Goal: Task Accomplishment & Management: Use online tool/utility

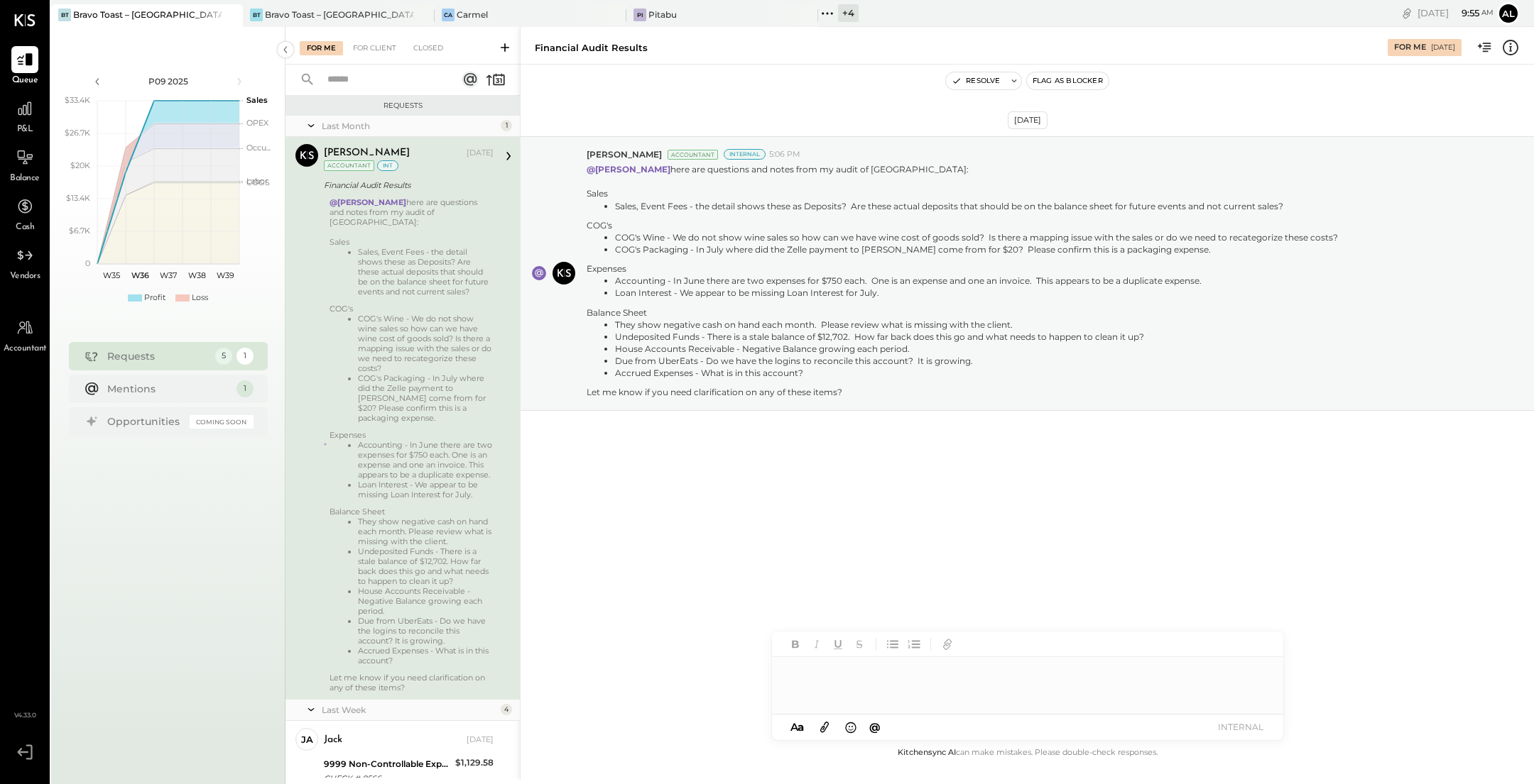
scroll to position [348, 0]
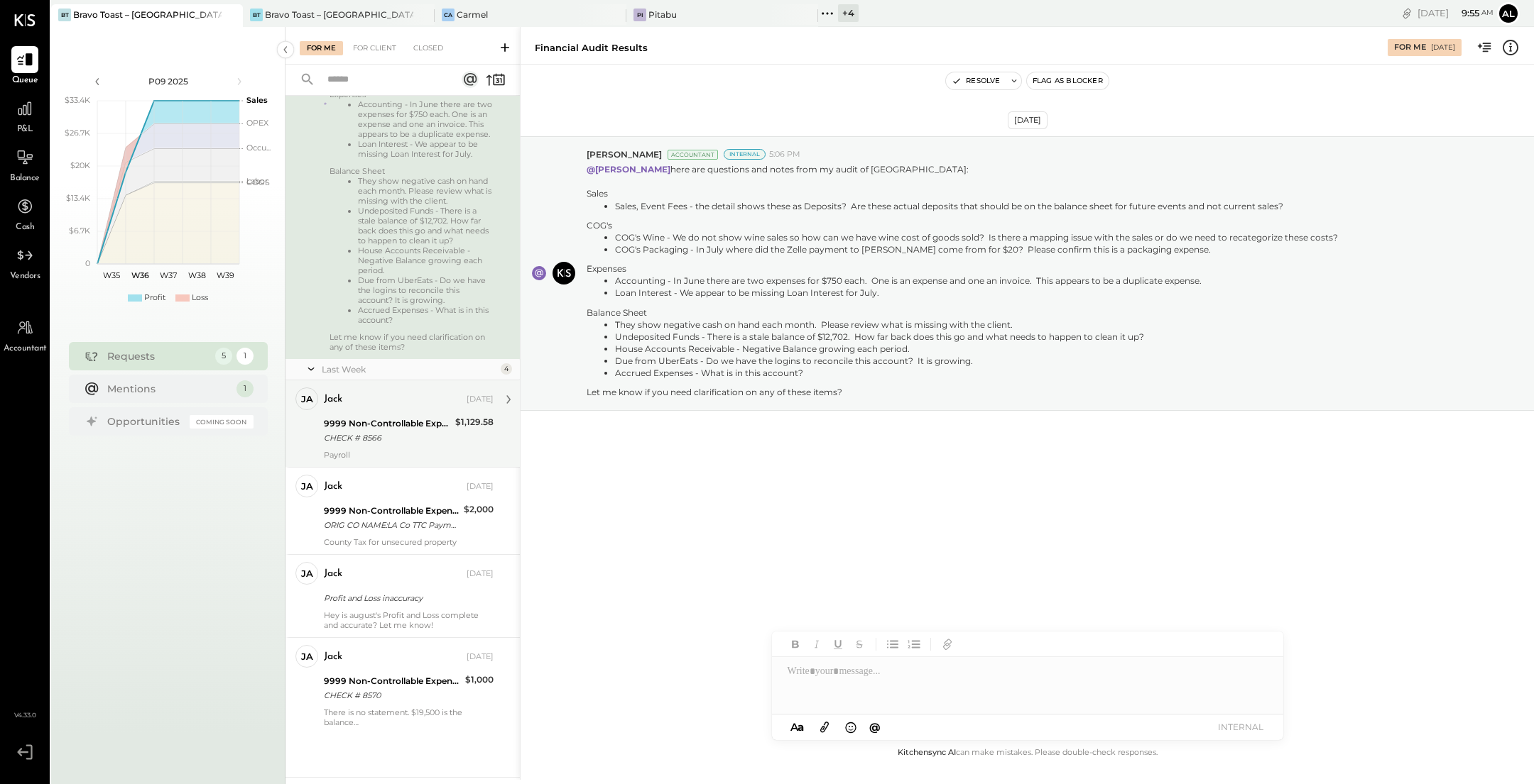
click at [412, 440] on div "CHECK # 8566" at bounding box center [387, 438] width 127 height 14
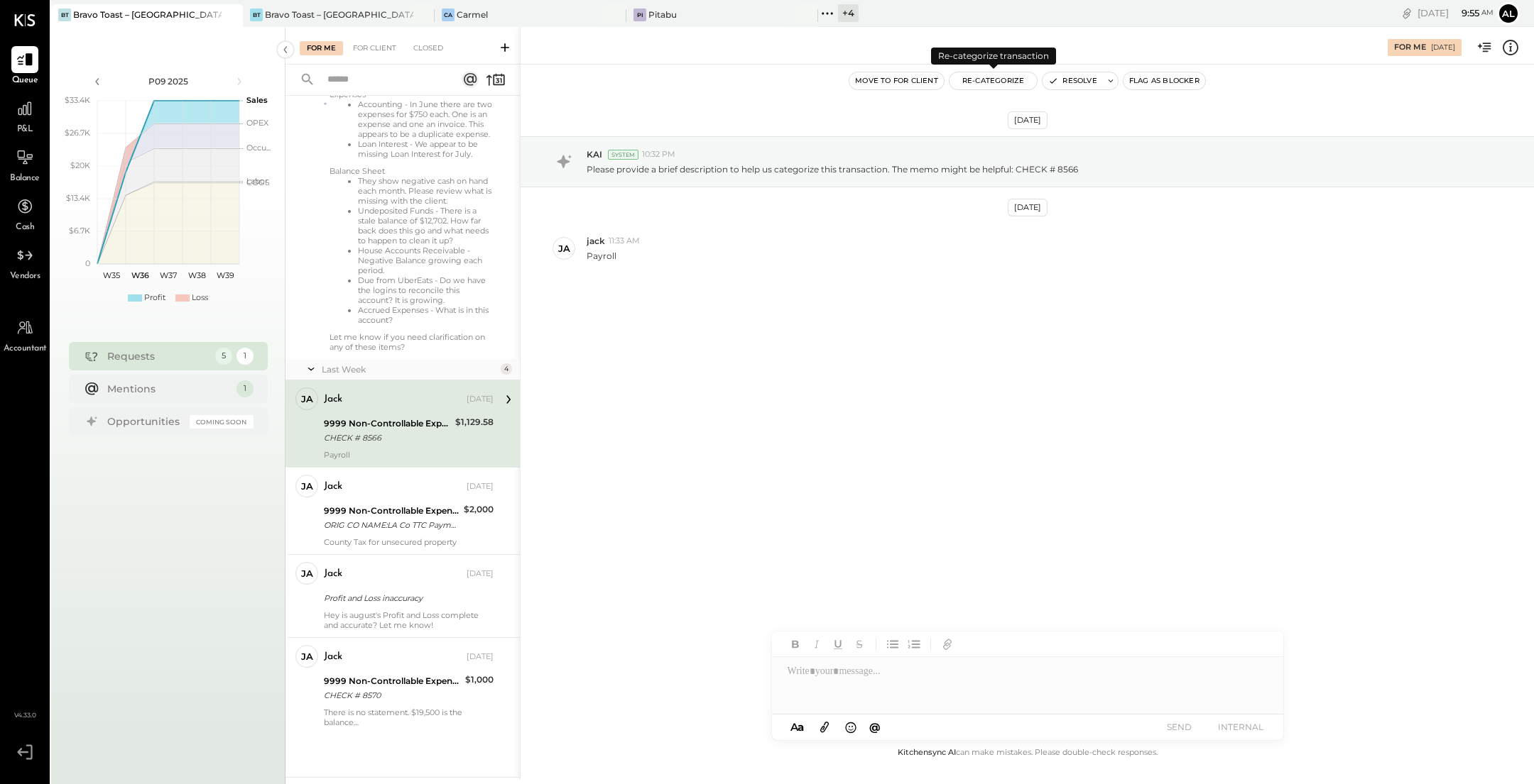
click at [1003, 83] on button "Re-Categorize" at bounding box center [994, 81] width 88 height 17
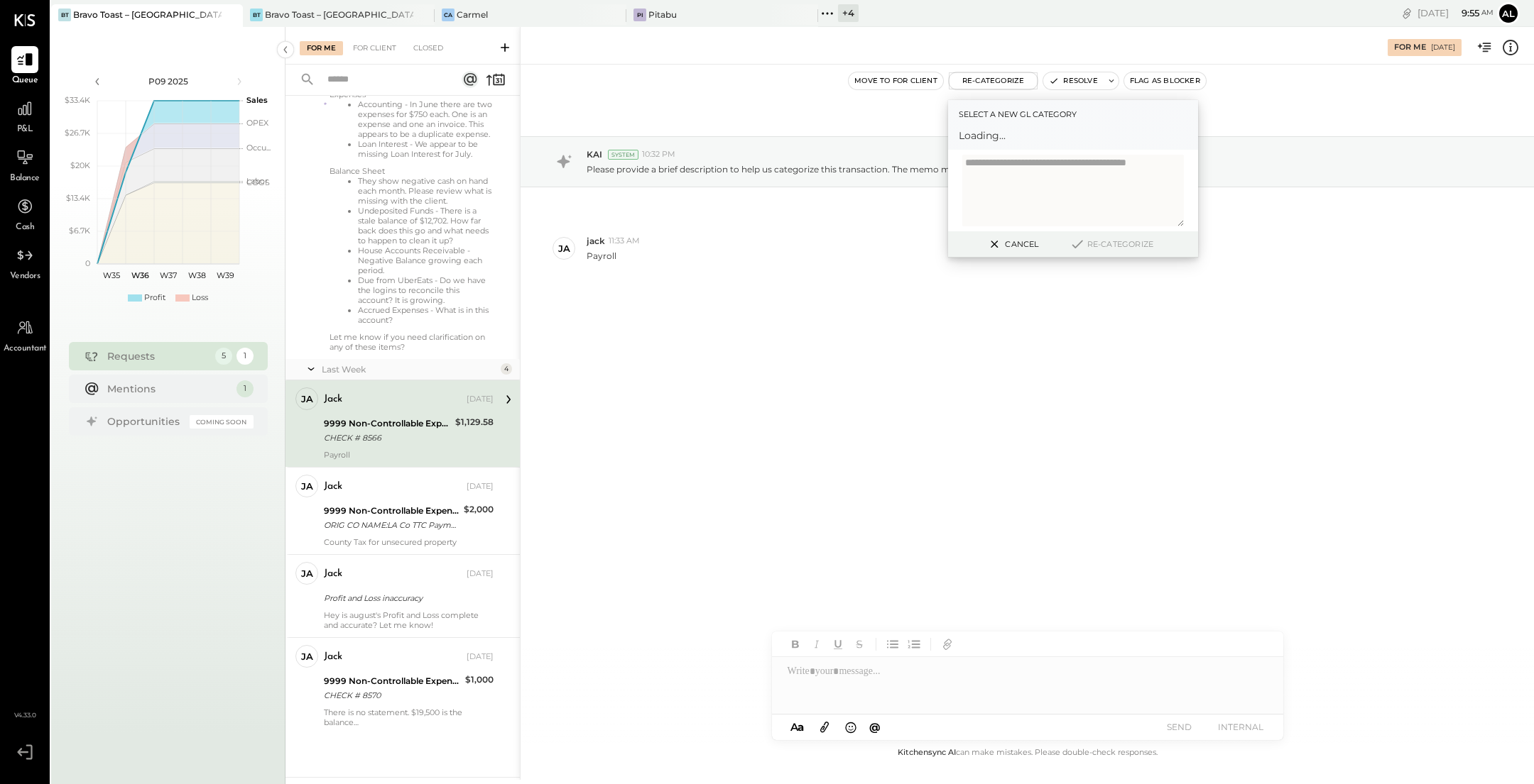
click at [1019, 138] on span "Loading..." at bounding box center [1073, 135] width 228 height 14
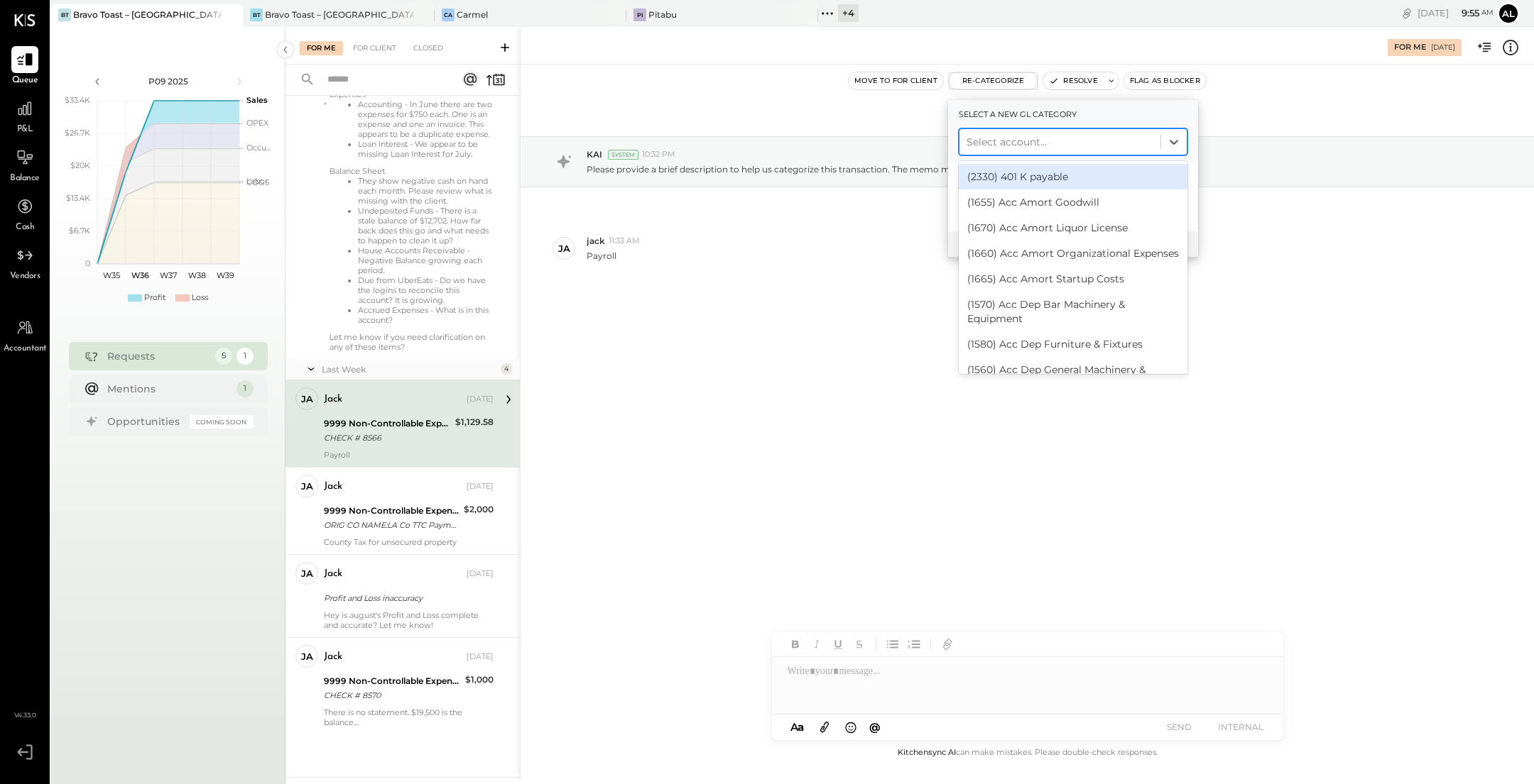
click at [1051, 141] on div at bounding box center [1060, 142] width 187 height 17
type input "*******"
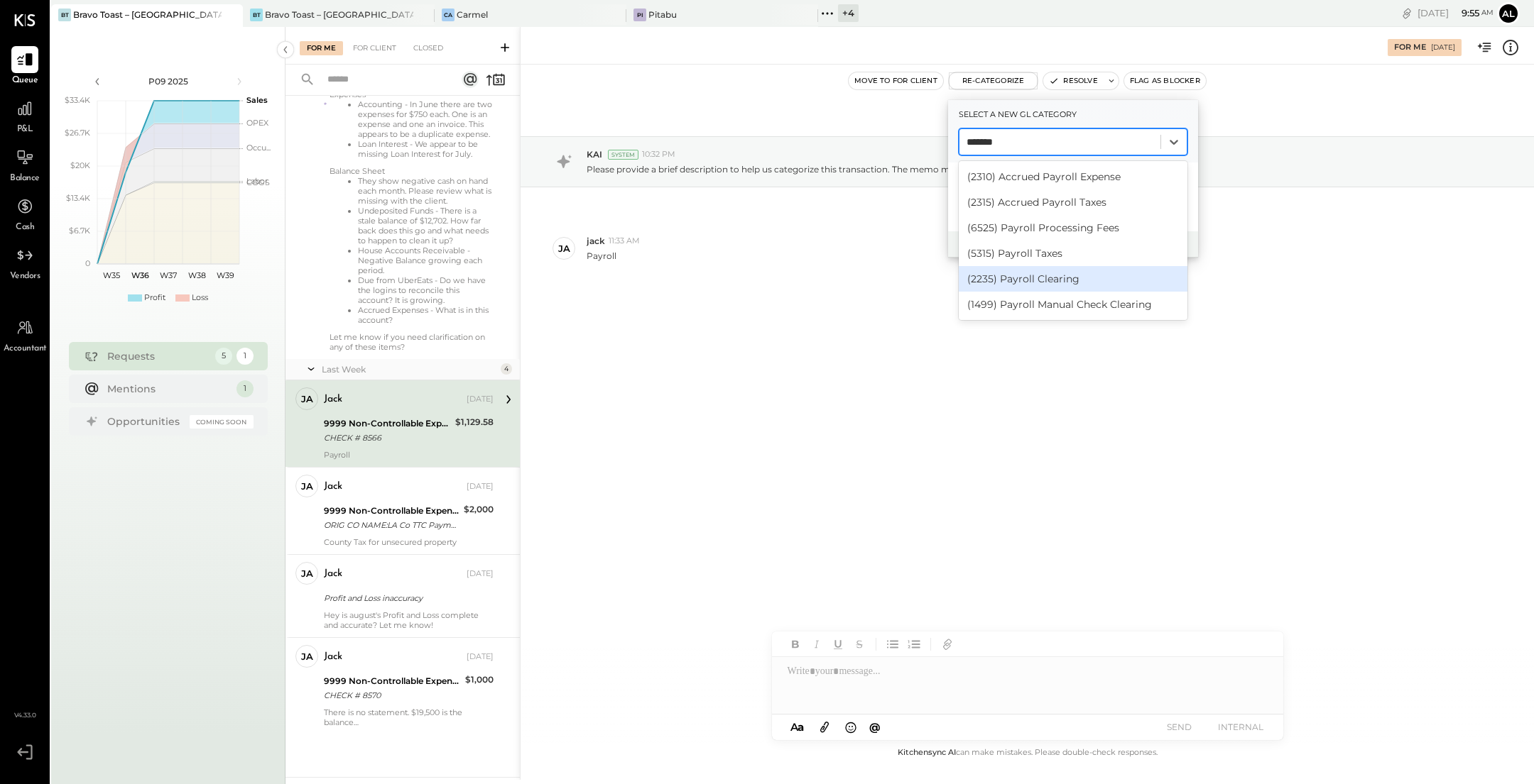
click at [1073, 272] on div "(2235) Payroll Clearing" at bounding box center [1073, 278] width 228 height 26
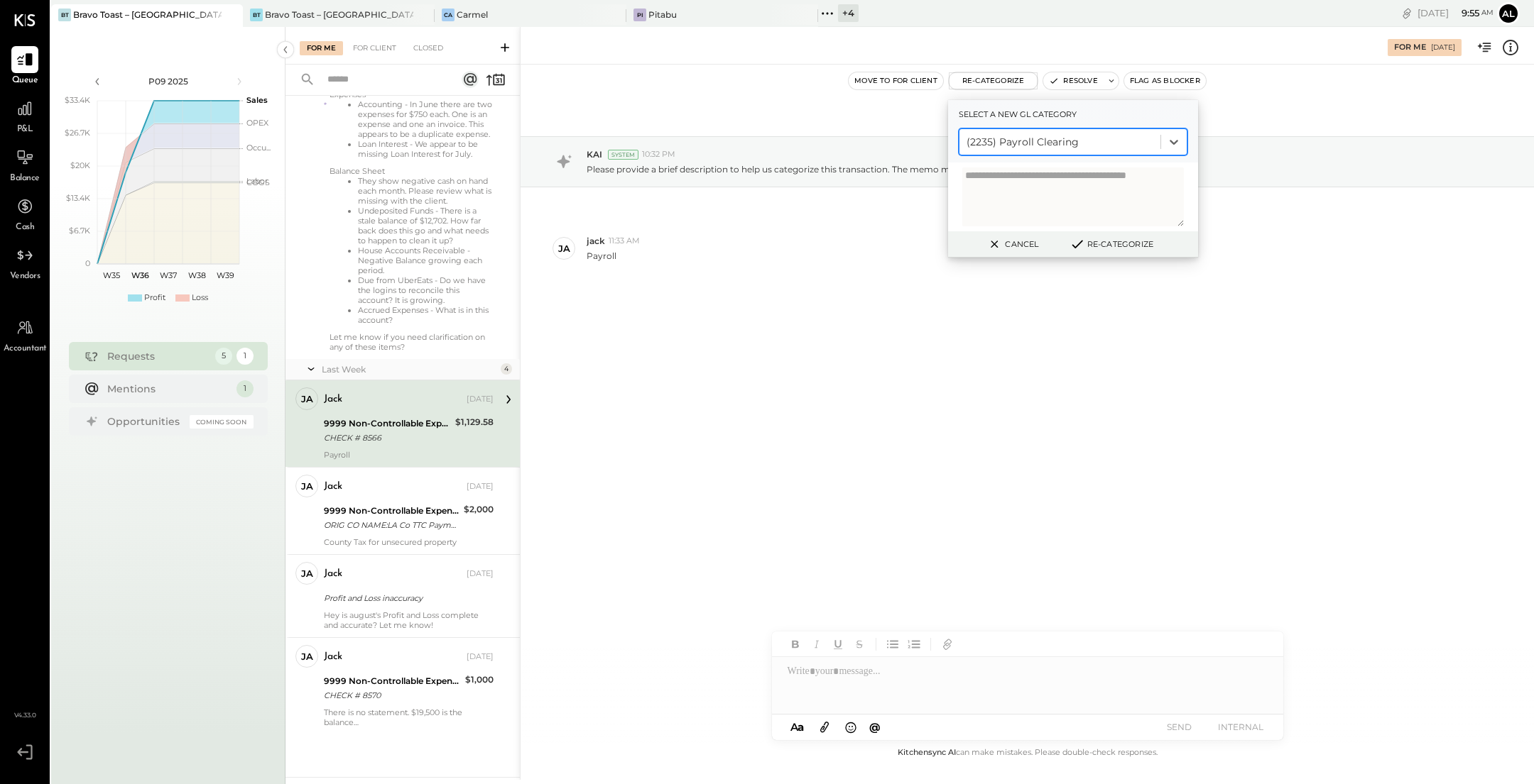
click at [1122, 244] on button "Re-Categorize" at bounding box center [1112, 245] width 94 height 17
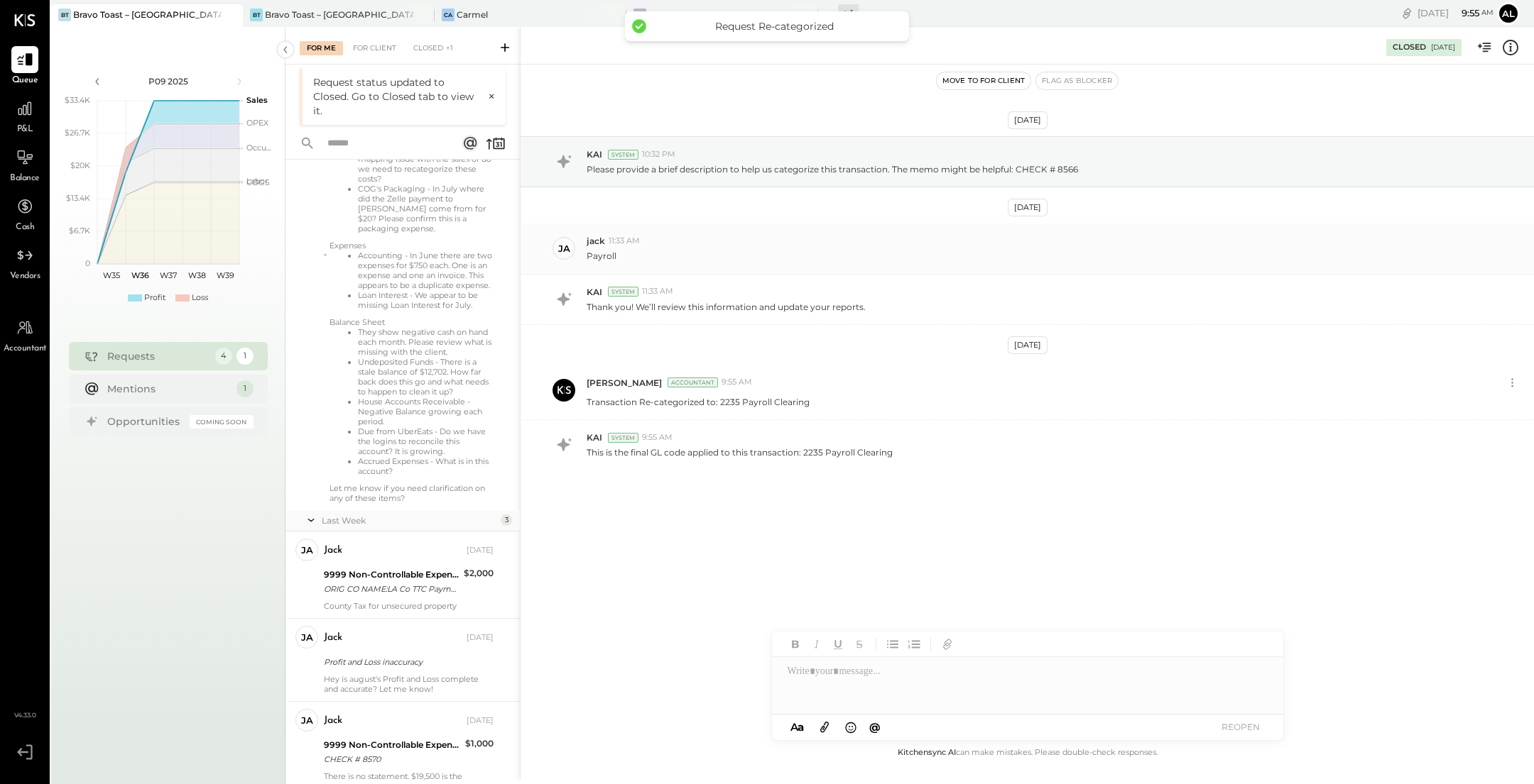
scroll to position [262, 0]
click at [391, 572] on div "9999 Non-Controllable Expenses:Other Income and Expenses:To Be Classified P&L" at bounding box center [391, 575] width 135 height 14
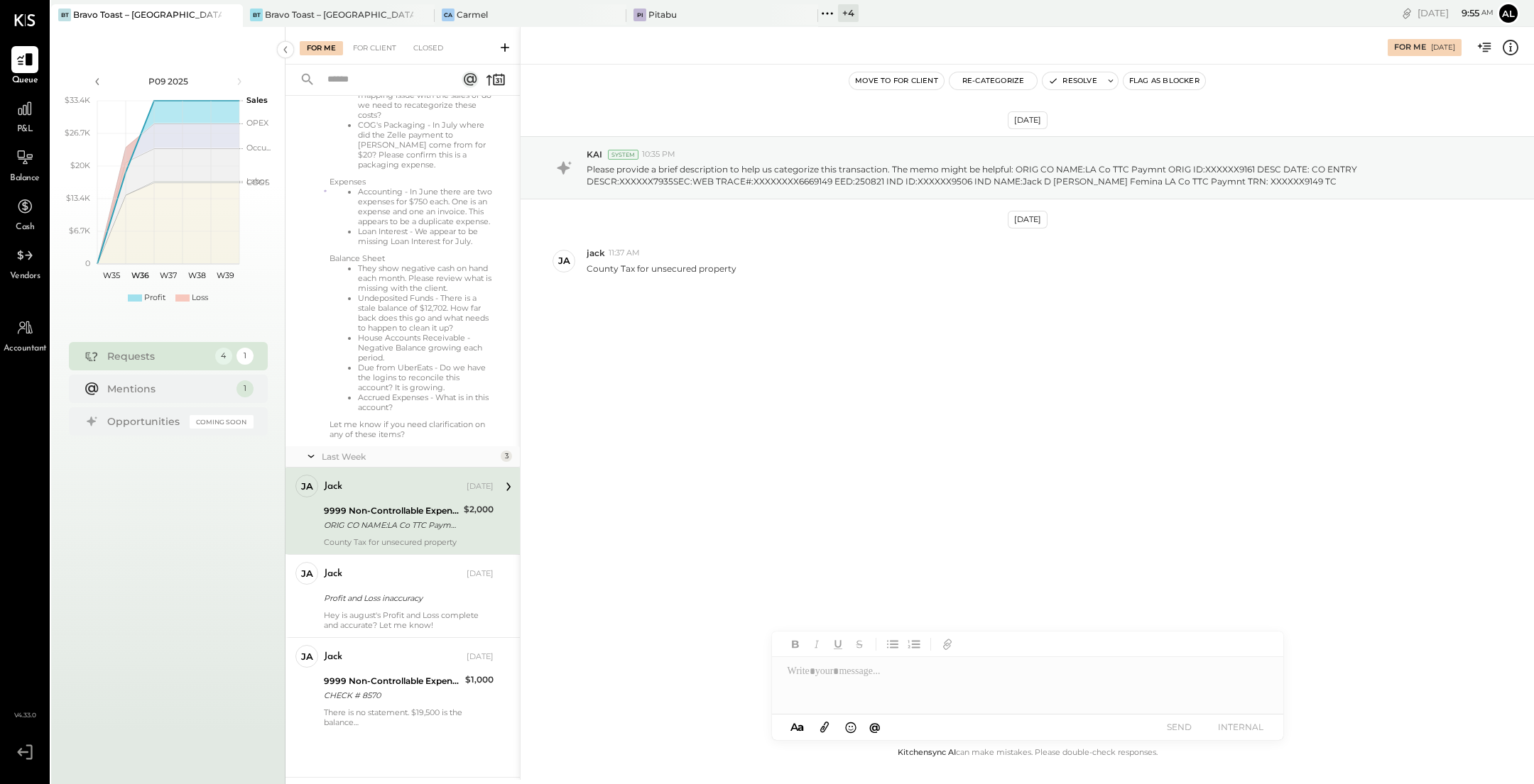
click at [1000, 97] on div "Move to for client Re-Categorize Resolve Flag as Blocker" at bounding box center [1027, 81] width 1014 height 33
click at [995, 85] on button "Re-Categorize" at bounding box center [994, 81] width 88 height 17
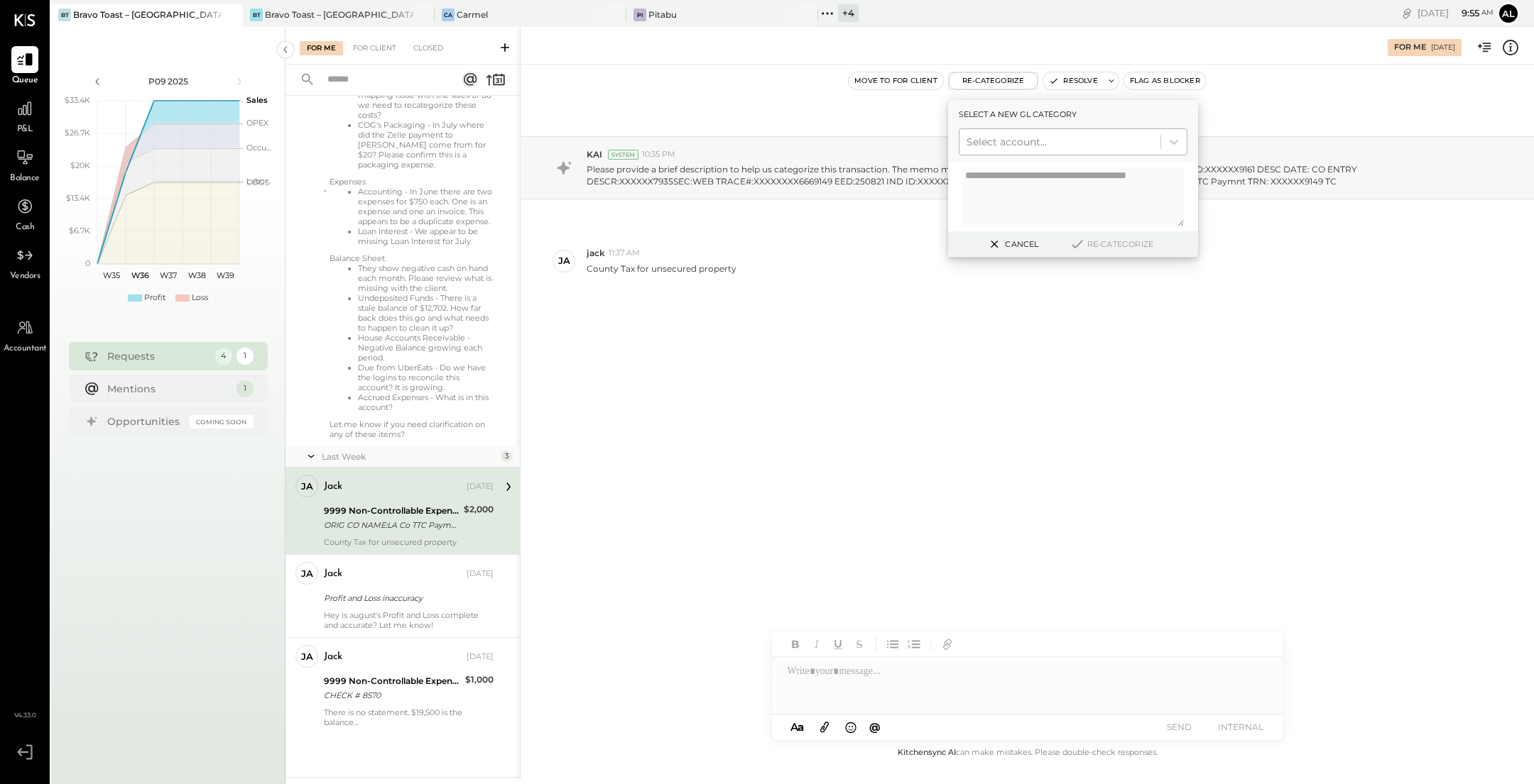
click at [1019, 138] on div at bounding box center [1060, 142] width 187 height 17
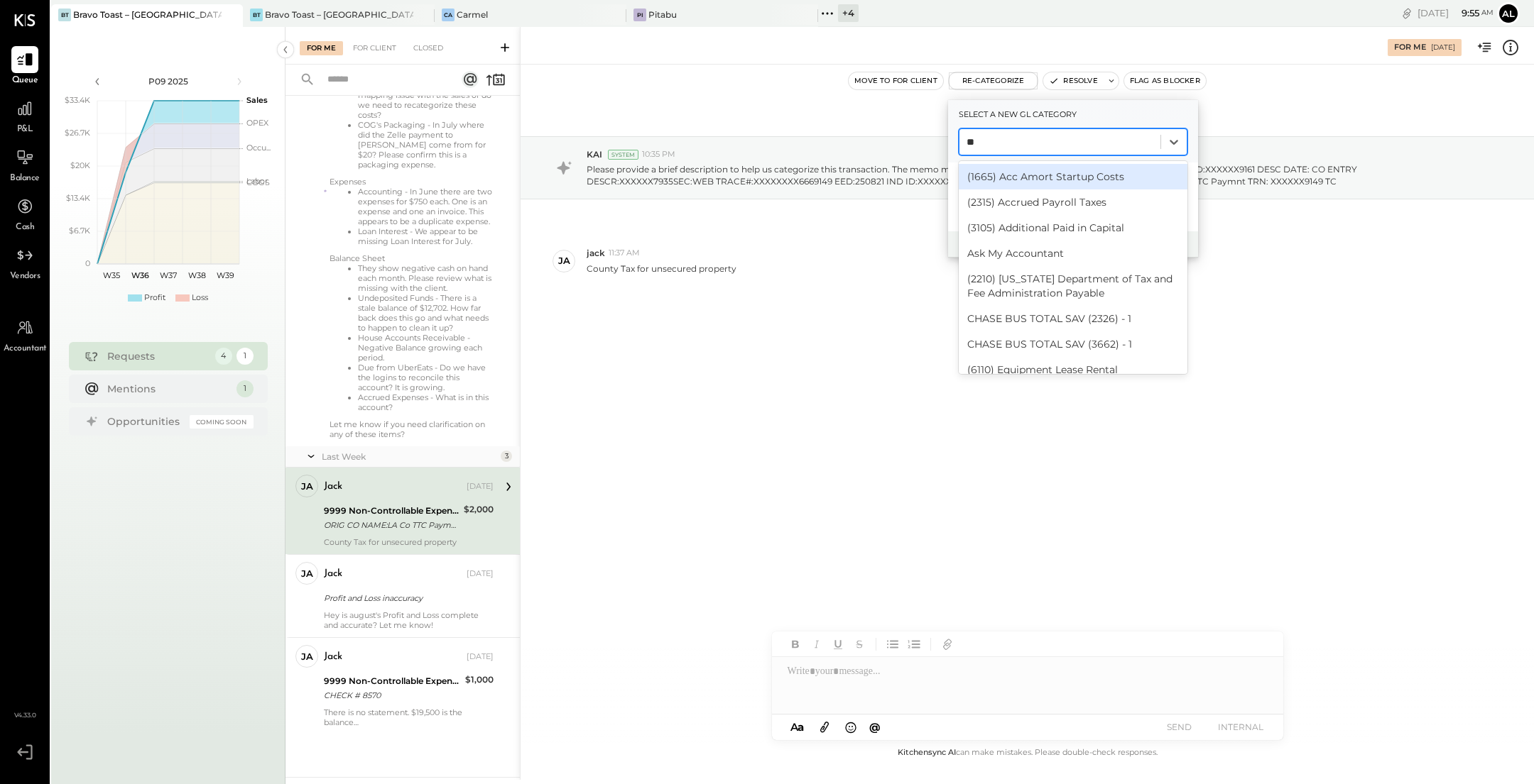
type input "***"
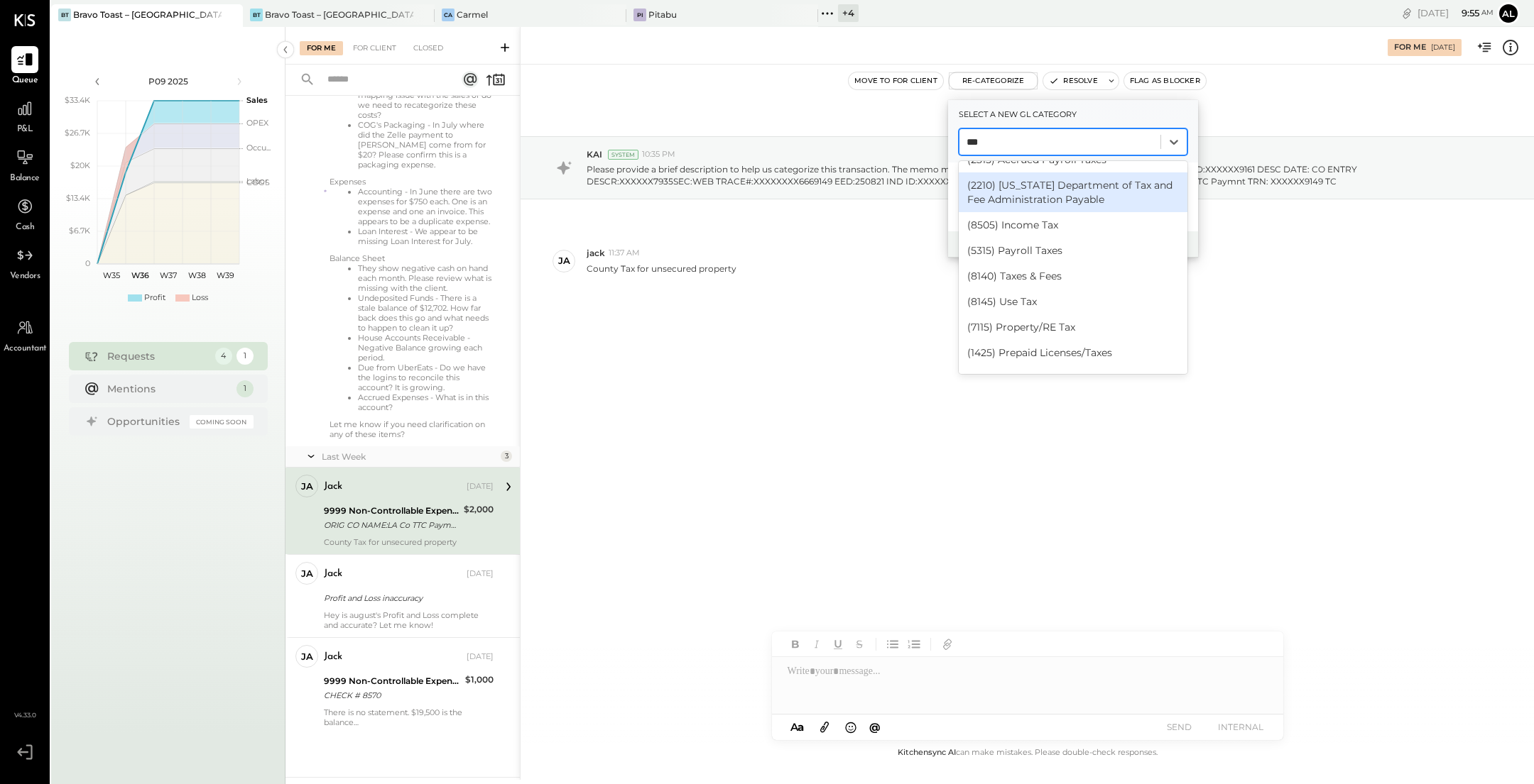
scroll to position [23, 0]
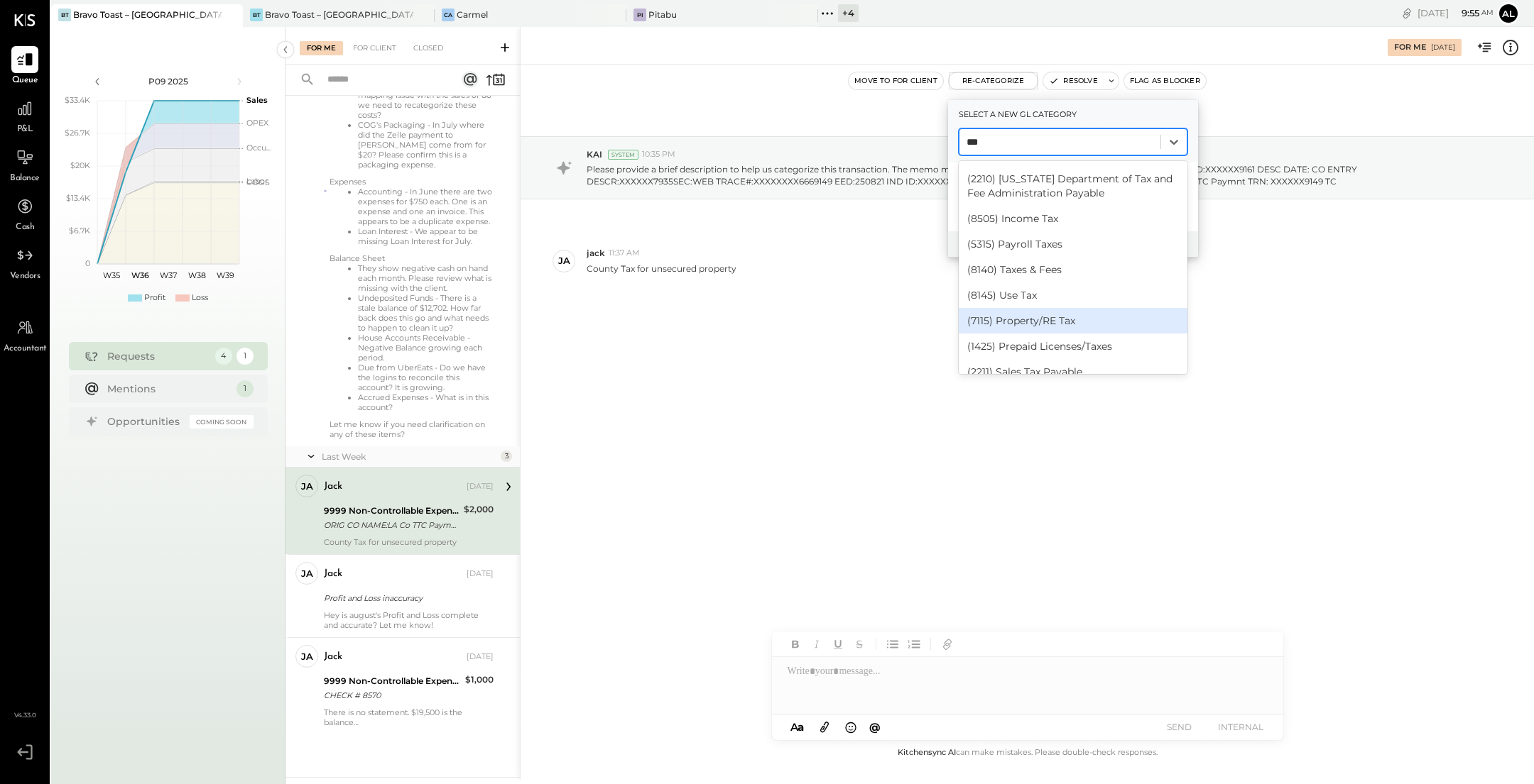
click at [1107, 323] on div "(7115) Property/RE Tax" at bounding box center [1073, 321] width 228 height 26
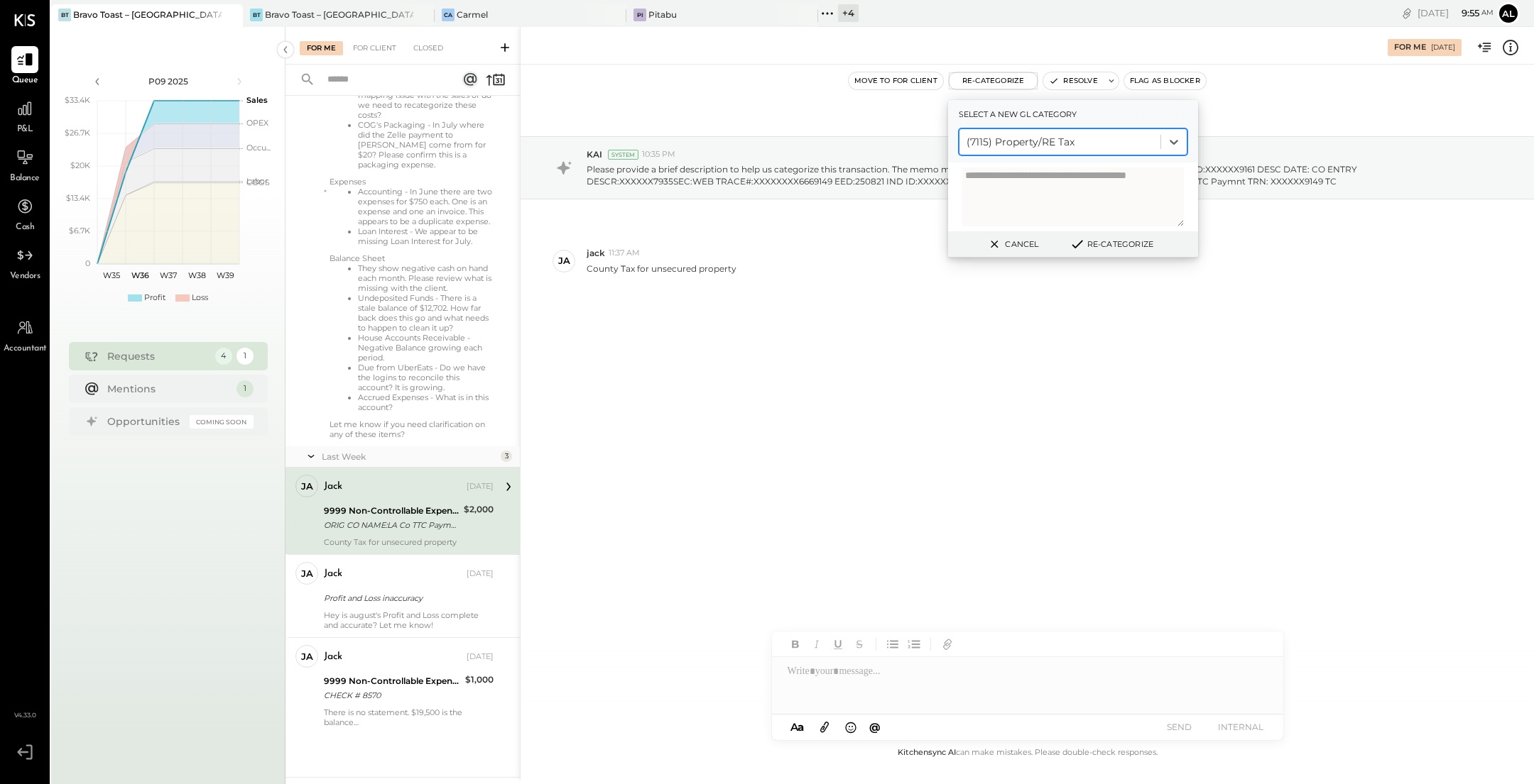
click at [1098, 243] on button "Re-Categorize" at bounding box center [1112, 245] width 94 height 17
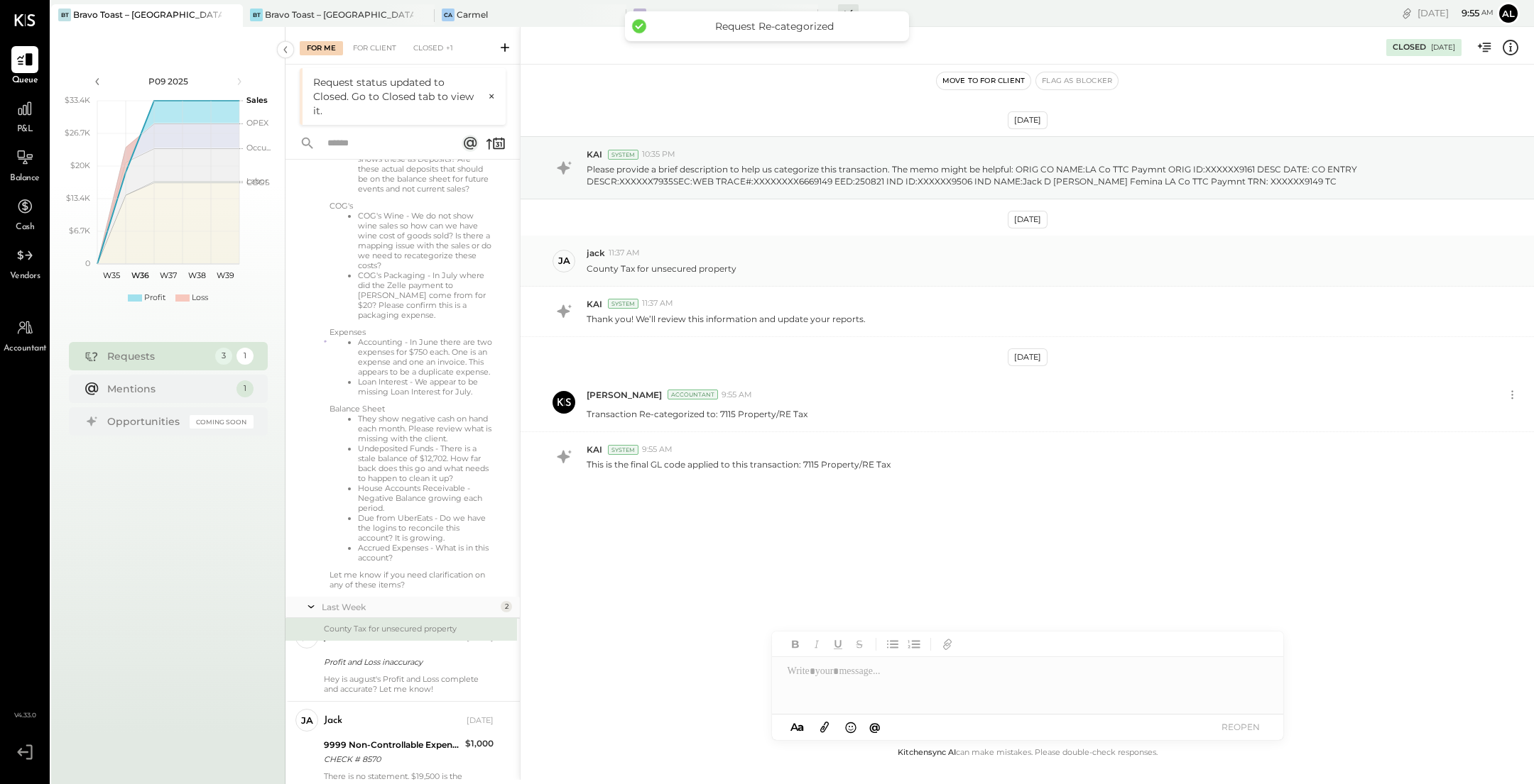
scroll to position [175, 0]
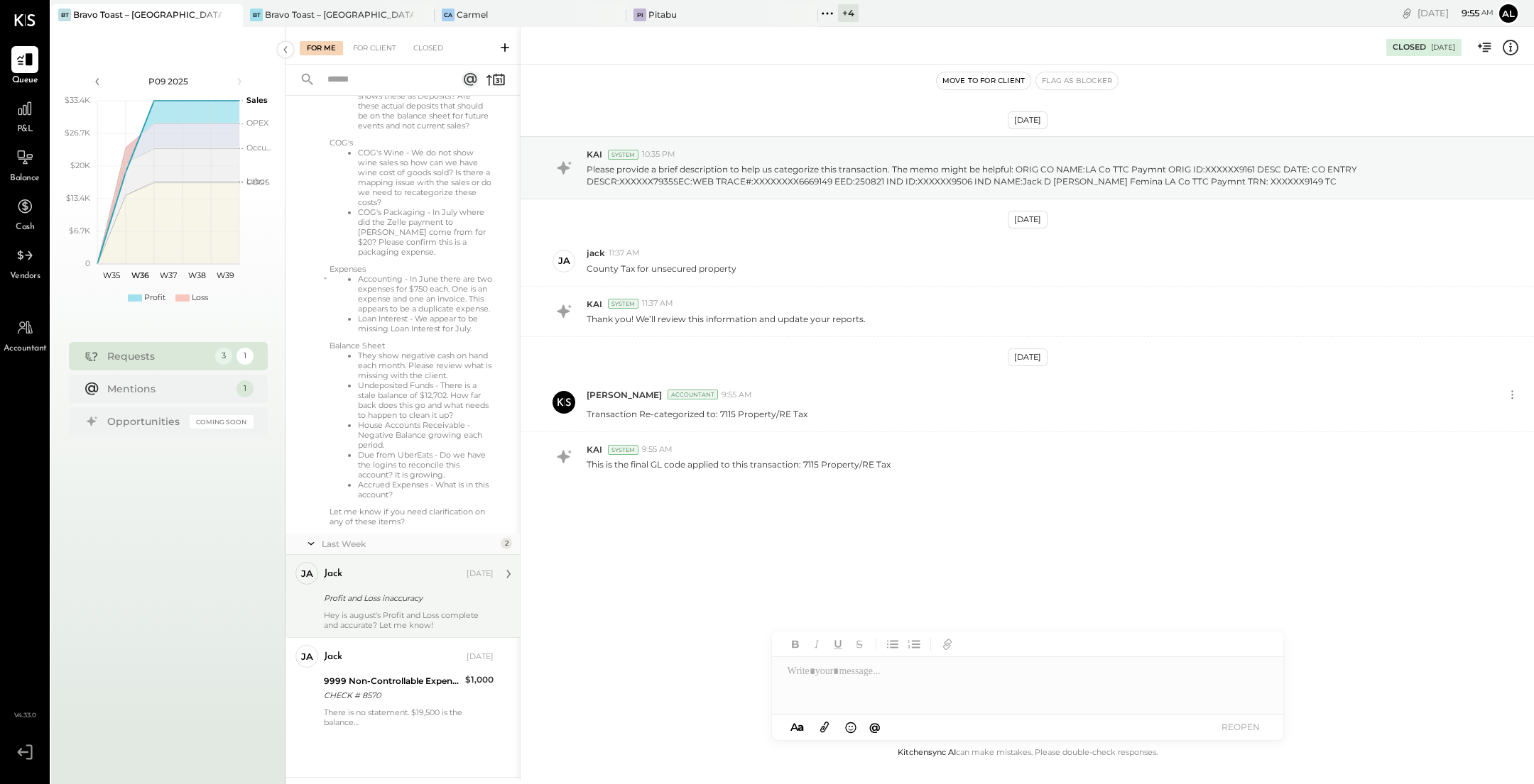
click at [386, 624] on div "Hey is august's Profit and Loss complete and accurate? Let me know!" at bounding box center [408, 620] width 170 height 20
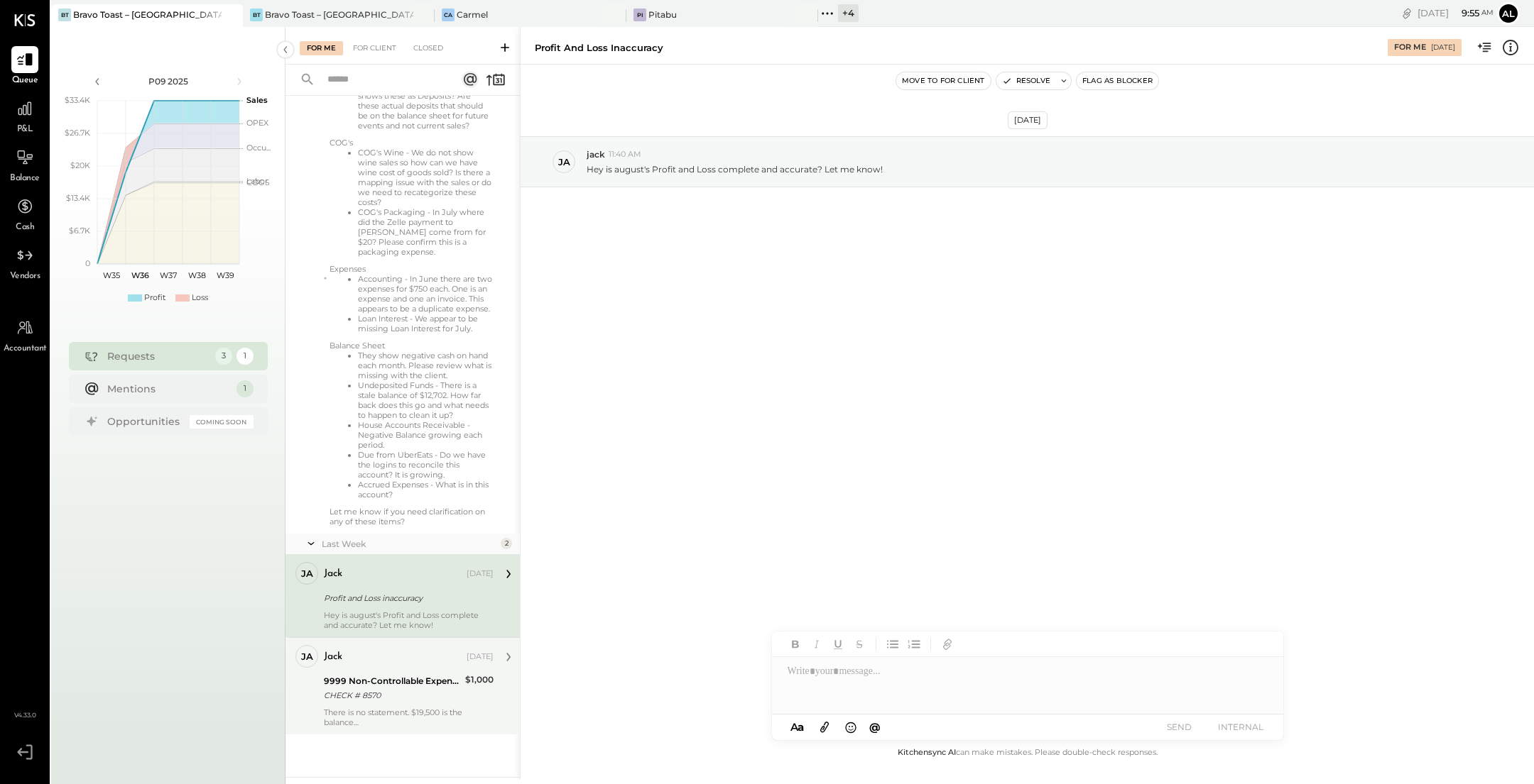
click at [392, 689] on div "CHECK # 8570" at bounding box center [392, 696] width 137 height 14
